Goal: Task Accomplishment & Management: Manage account settings

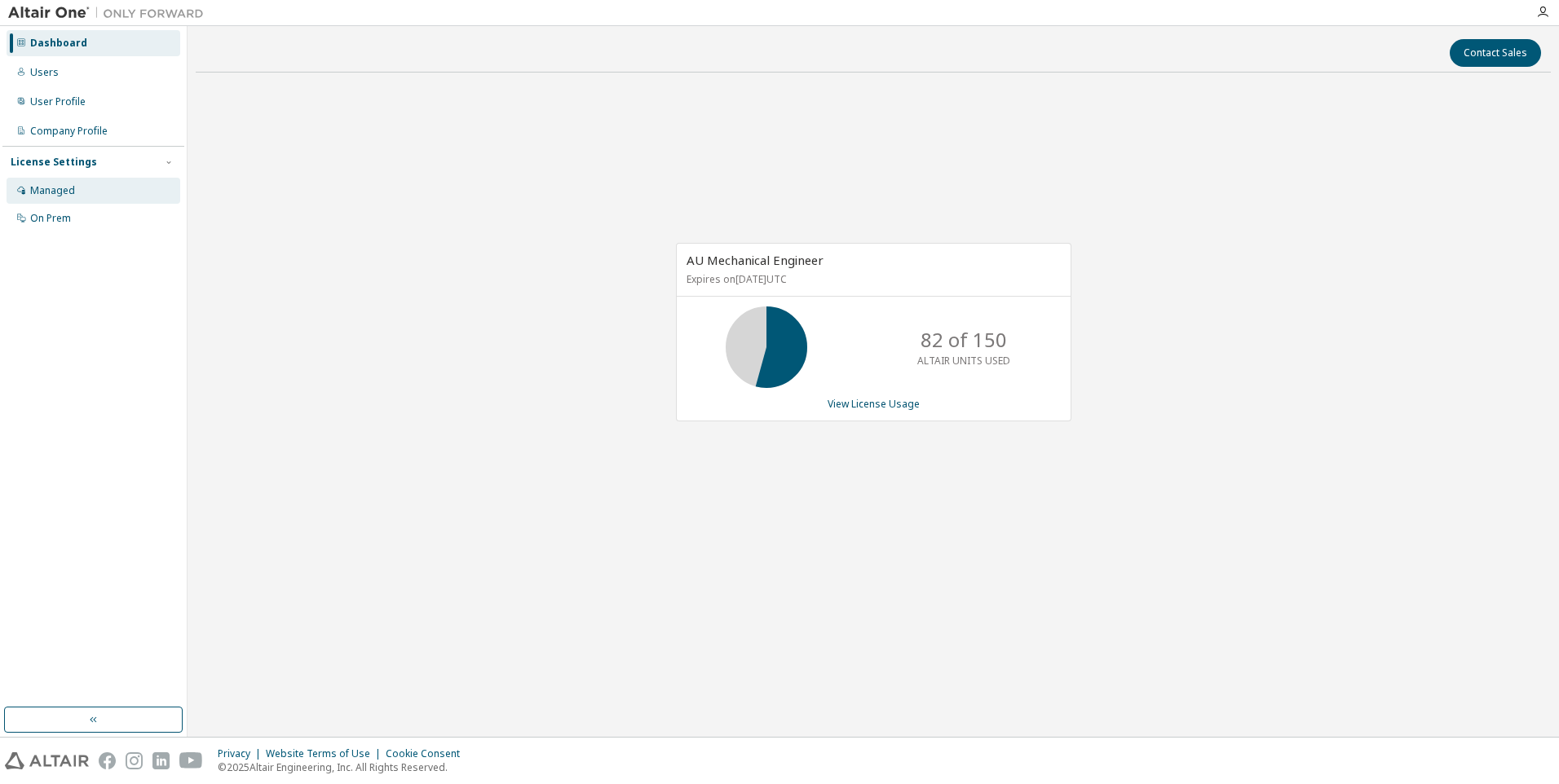
click at [44, 187] on div "Managed" at bounding box center [52, 190] width 44 height 13
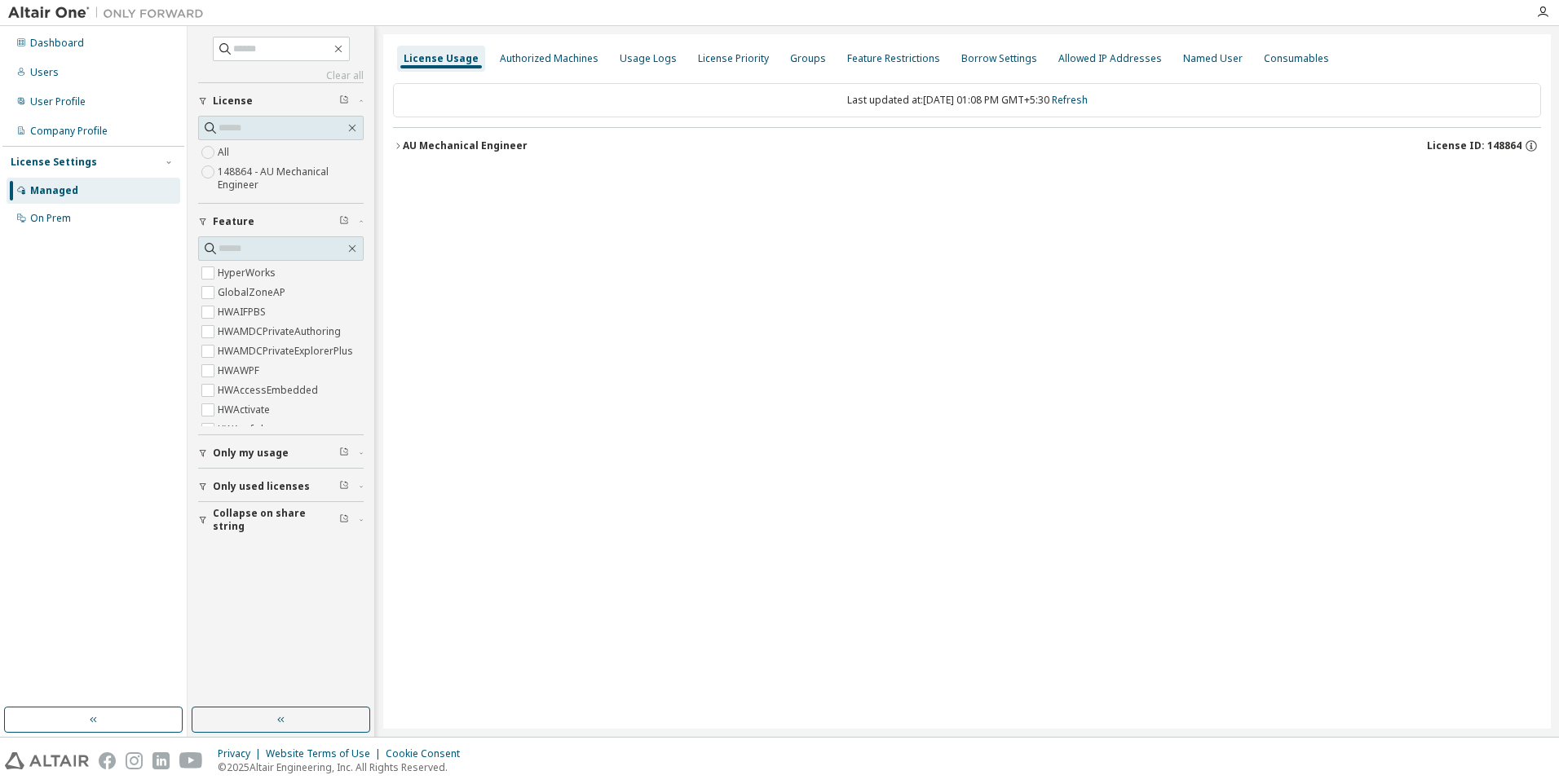
click at [451, 61] on div "License Usage" at bounding box center [441, 58] width 75 height 13
click at [399, 147] on icon "button" at bounding box center [397, 145] width 3 height 6
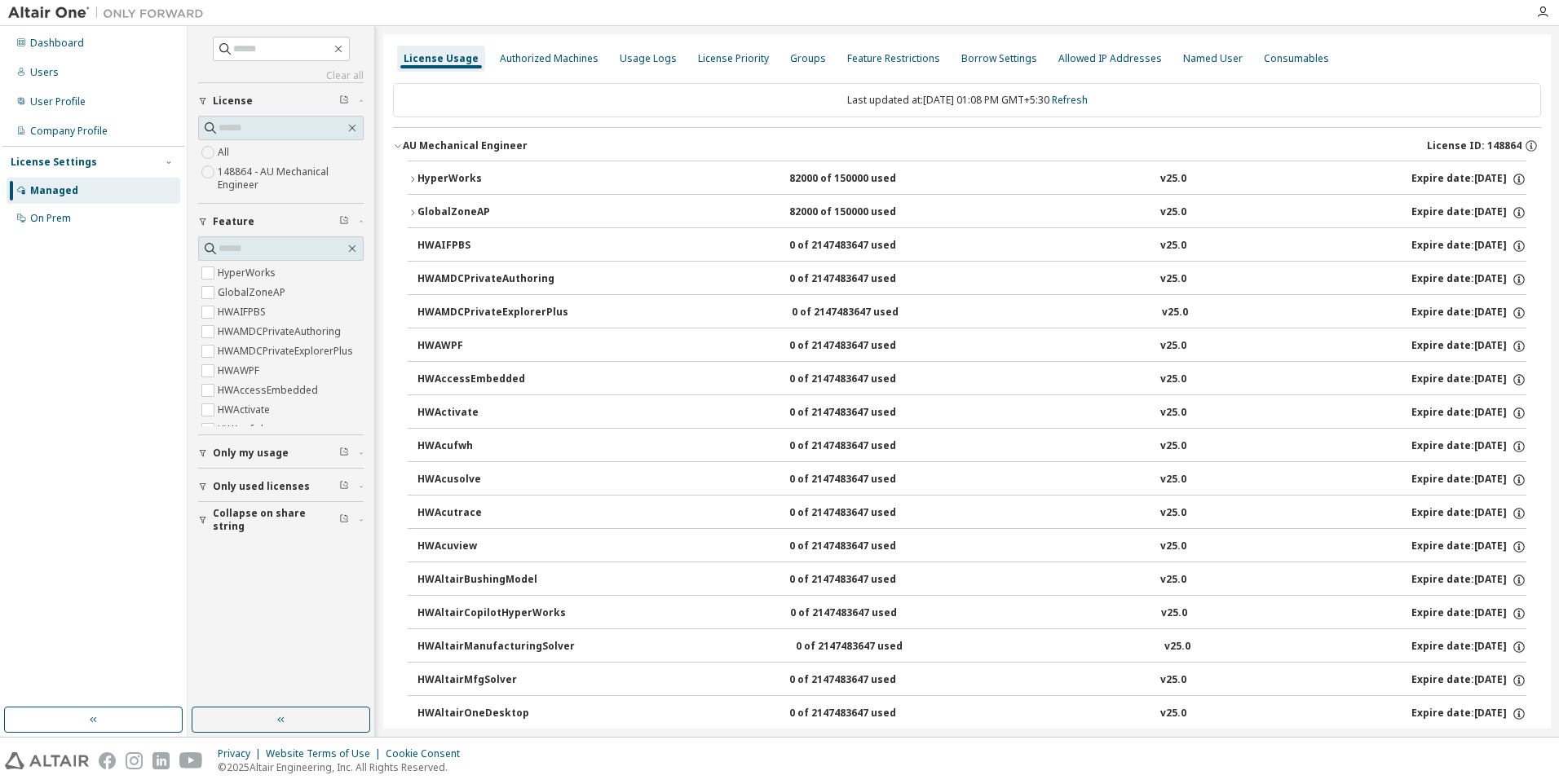
click at [1033, 13] on div at bounding box center [869, 13] width 1314 height 26
click at [514, 317] on div "HWAMDCPrivateExplorerPlus" at bounding box center [493, 312] width 151 height 15
